Goal: Task Accomplishment & Management: Use online tool/utility

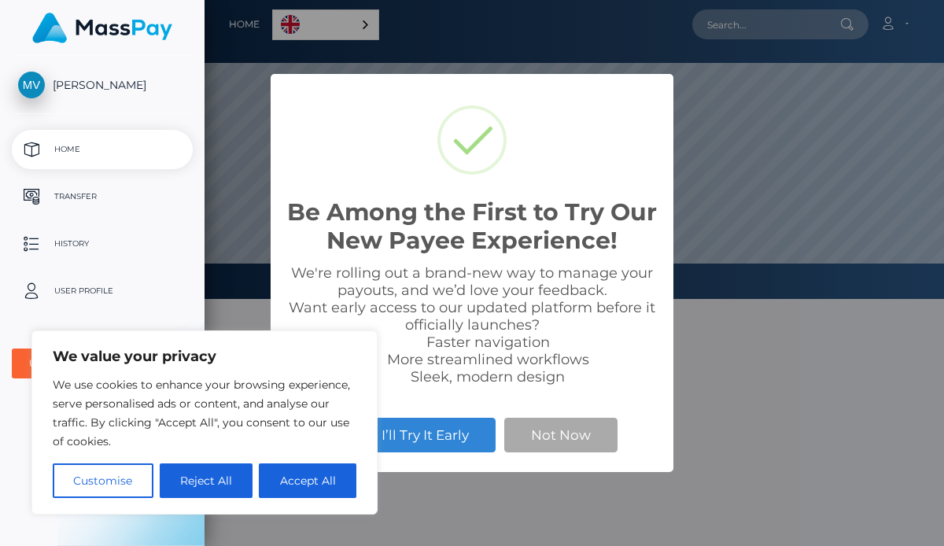
scroll to position [299, 739]
click at [315, 480] on button "Accept All" at bounding box center [308, 480] width 98 height 35
checkbox input "true"
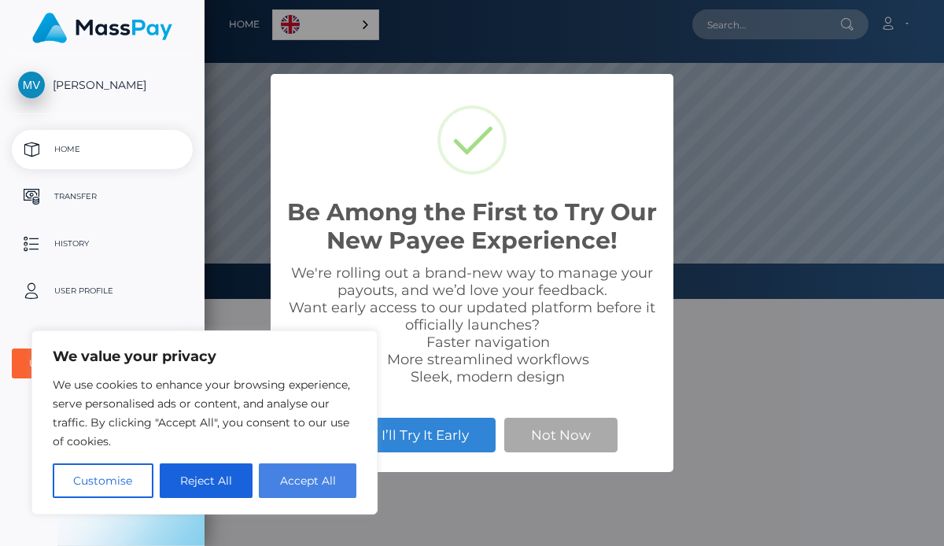
checkbox input "true"
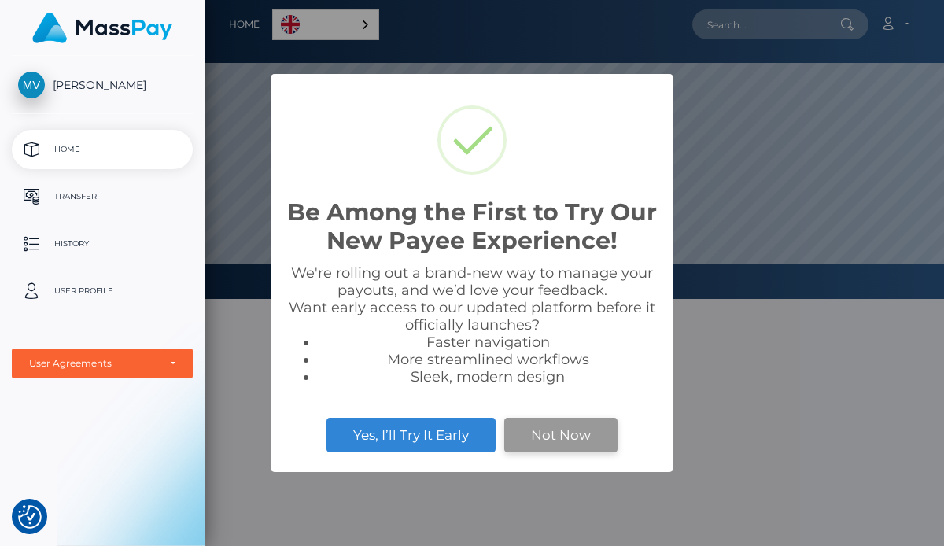
click at [563, 442] on button "Not Now" at bounding box center [560, 435] width 113 height 35
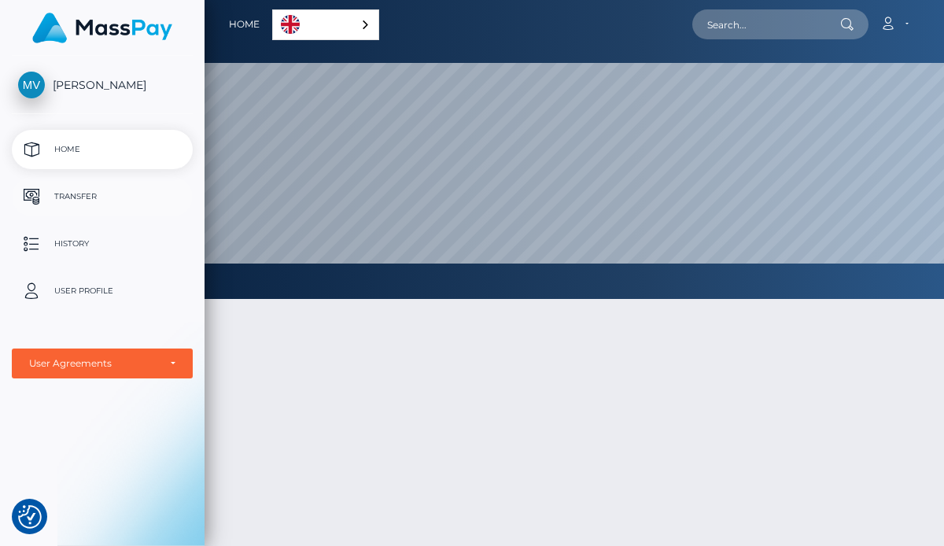
click at [96, 195] on p "Transfer" at bounding box center [102, 197] width 168 height 24
